Goal: Navigation & Orientation: Find specific page/section

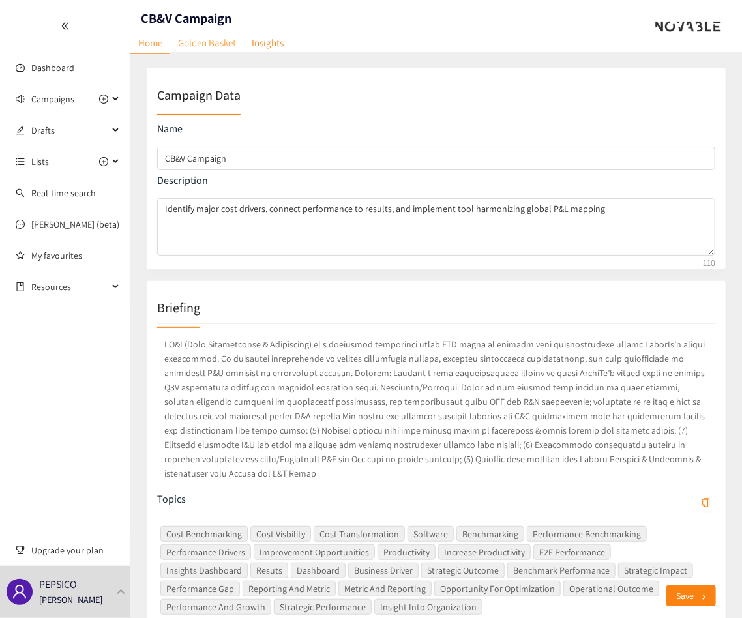
click at [225, 47] on link "Golden Basket" at bounding box center [207, 43] width 74 height 20
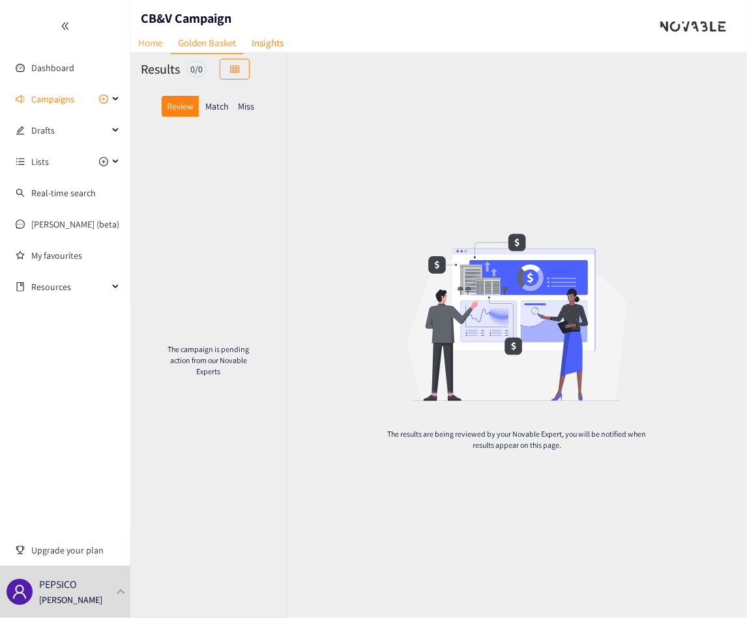
click at [143, 44] on link "Home" at bounding box center [150, 43] width 40 height 20
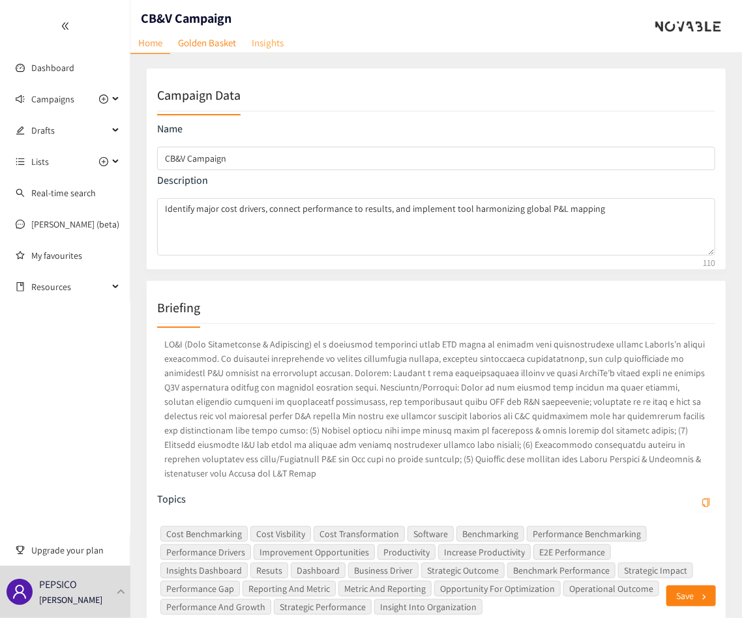
click at [261, 44] on link "Insights" at bounding box center [268, 43] width 48 height 20
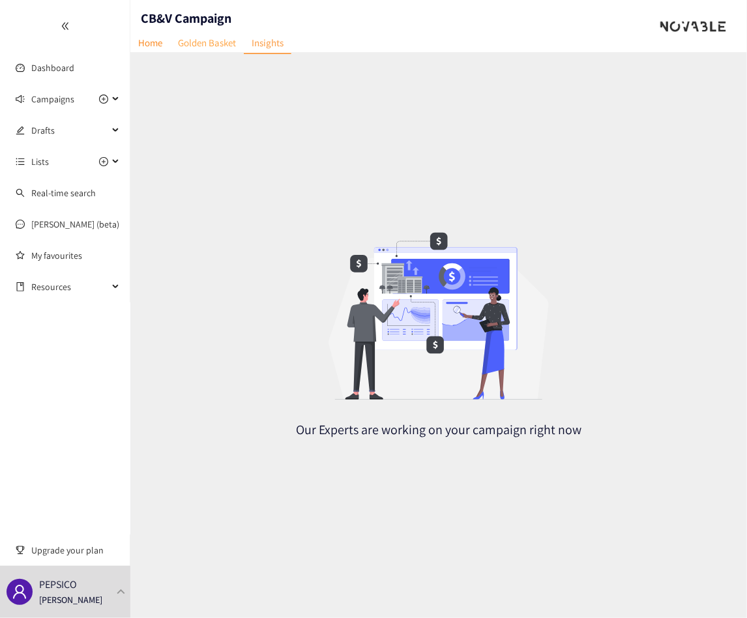
click at [222, 45] on link "Golden Basket" at bounding box center [207, 43] width 74 height 20
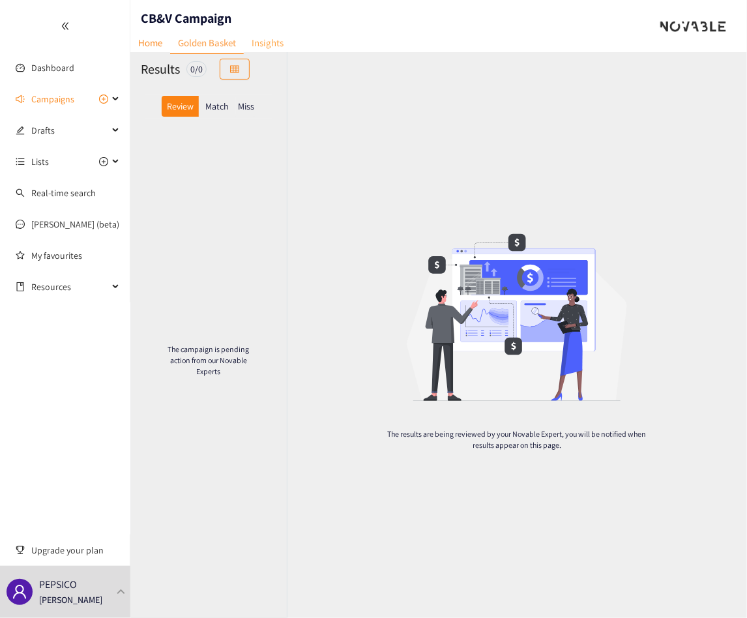
click at [280, 35] on link "Insights" at bounding box center [268, 43] width 48 height 20
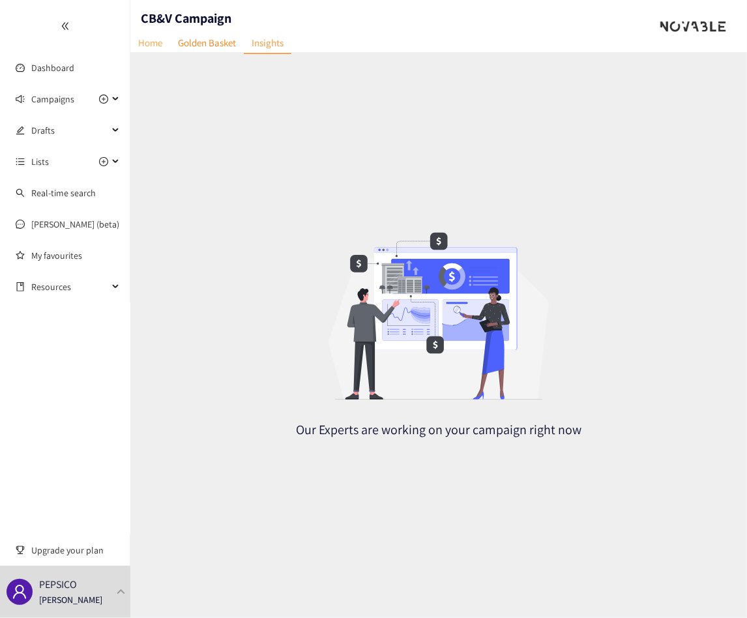
click at [153, 46] on link "Home" at bounding box center [150, 43] width 40 height 20
